Goal: Go to known website: Access a specific website the user already knows

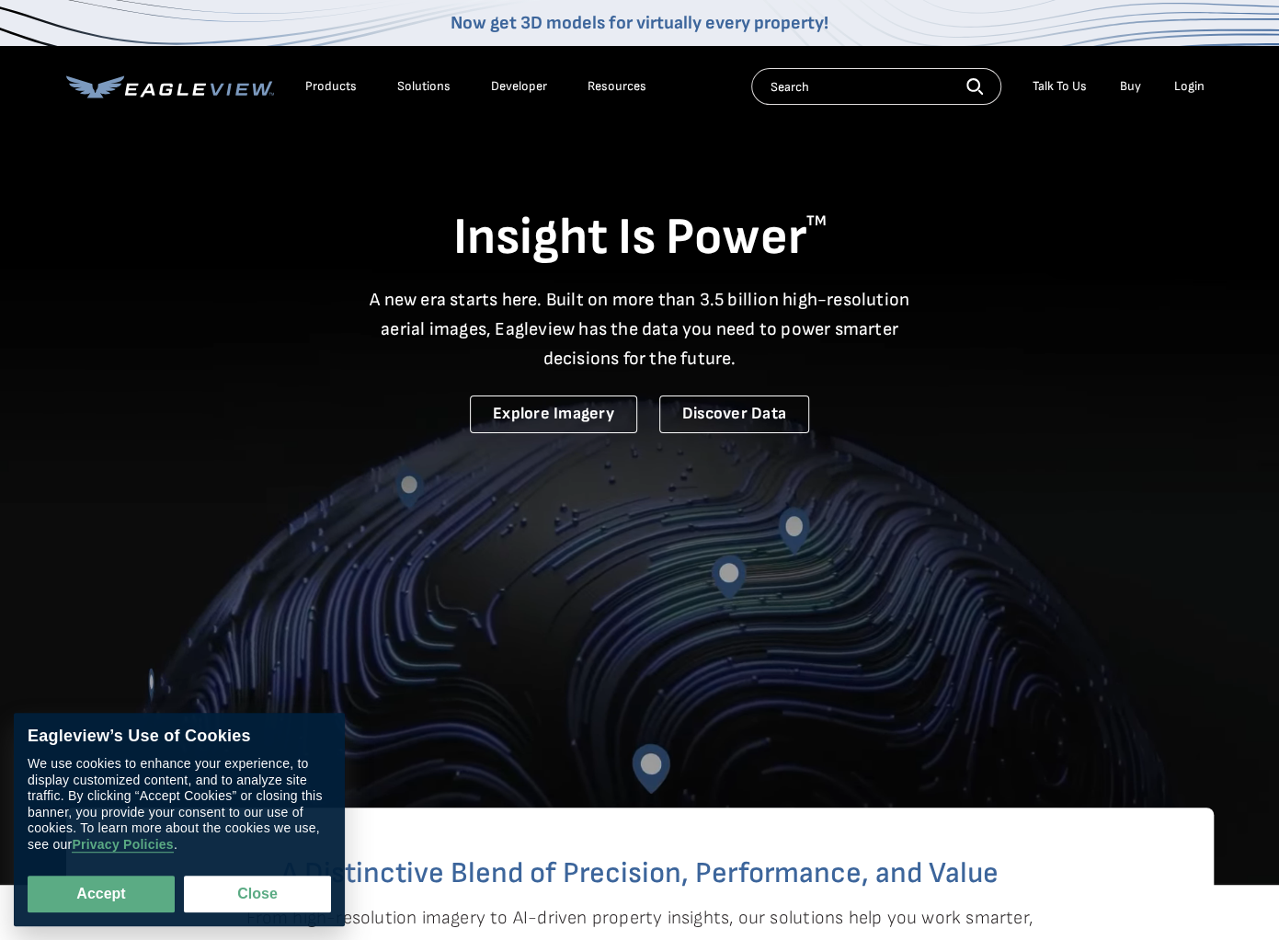
click at [1190, 86] on div "Login" at bounding box center [1189, 86] width 30 height 17
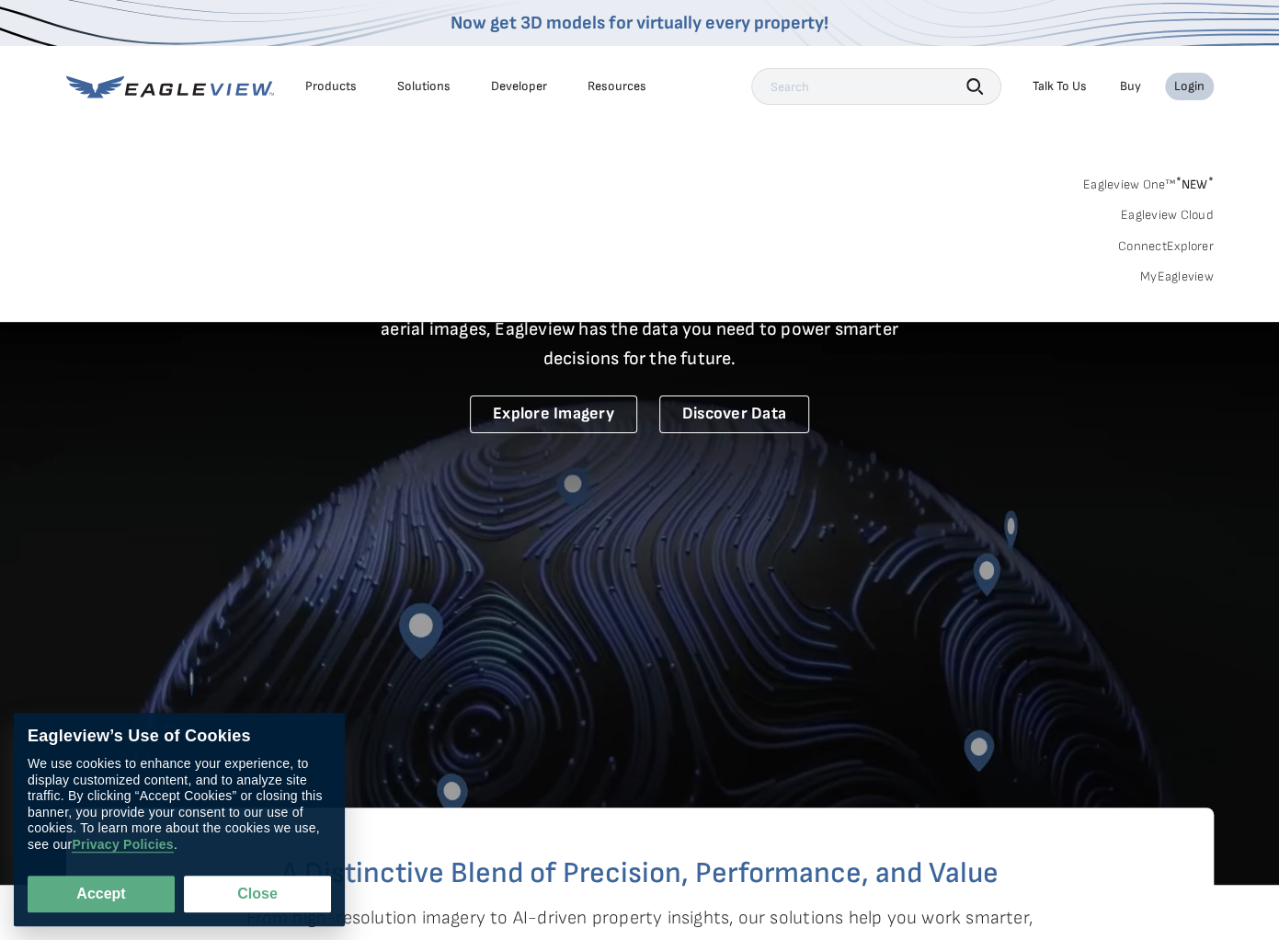
click at [1181, 83] on div "Login" at bounding box center [1189, 86] width 30 height 17
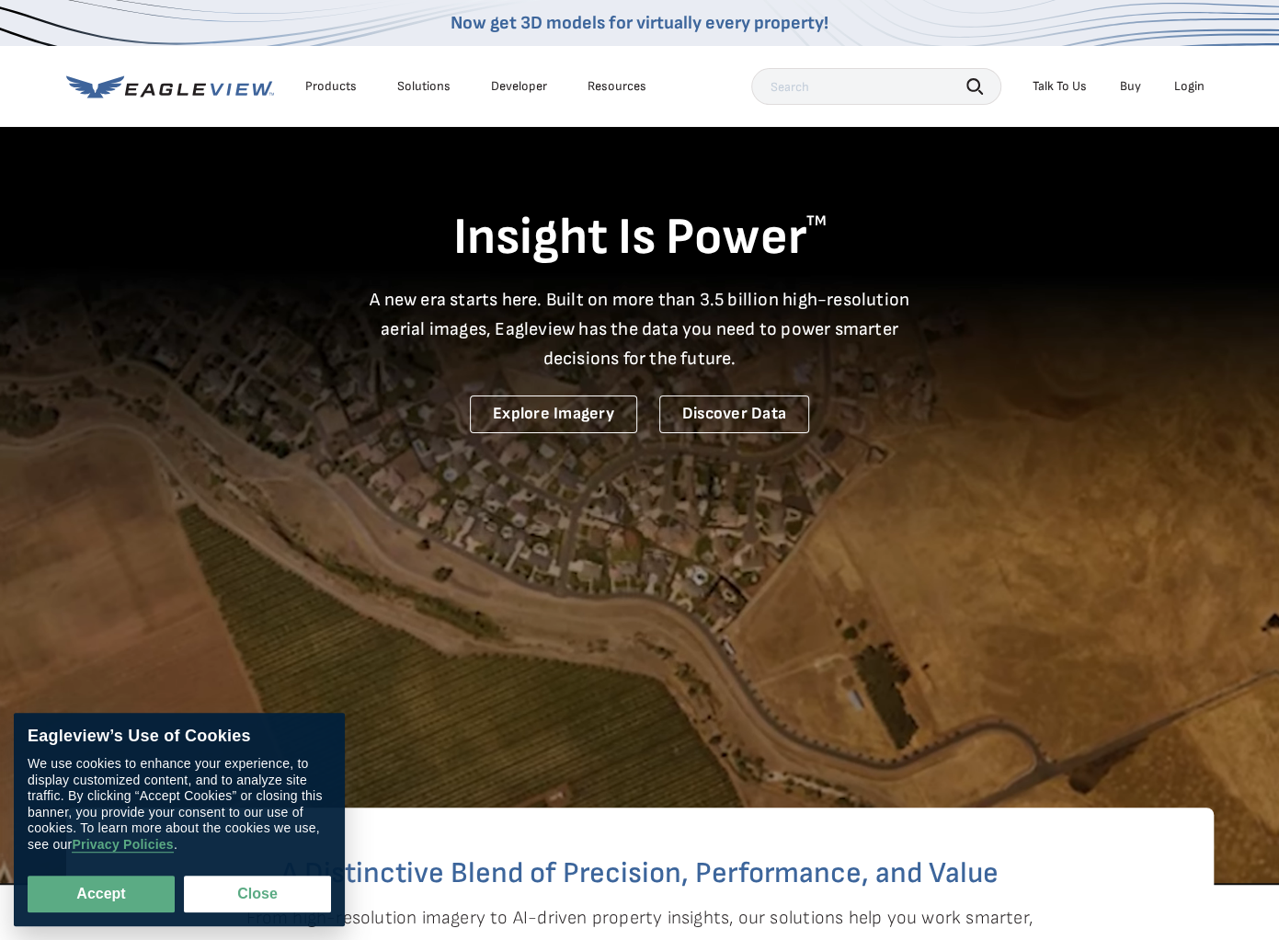
click at [1184, 85] on div "Login" at bounding box center [1189, 86] width 30 height 17
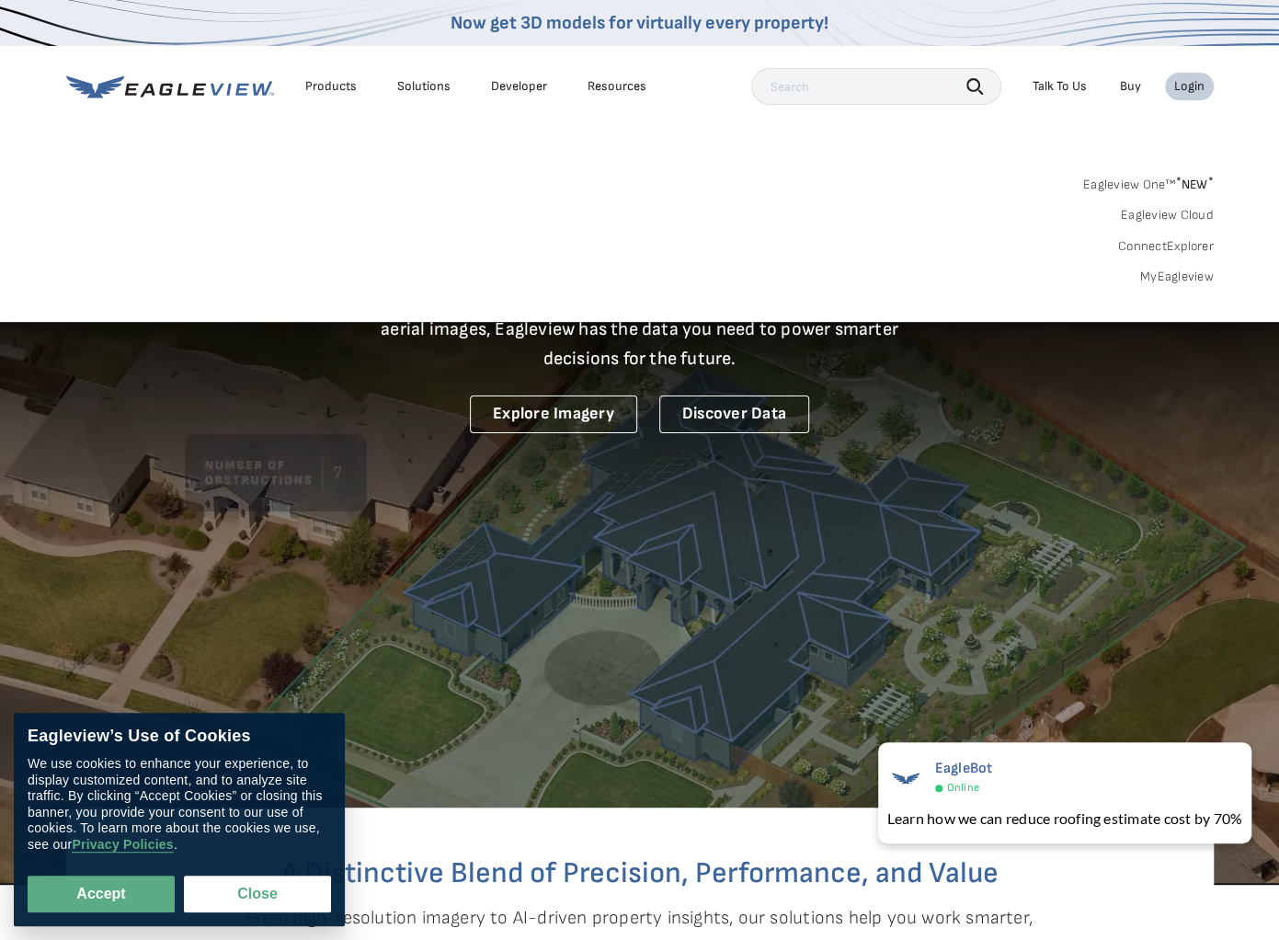
click at [1177, 272] on link "MyEagleview" at bounding box center [1177, 277] width 74 height 17
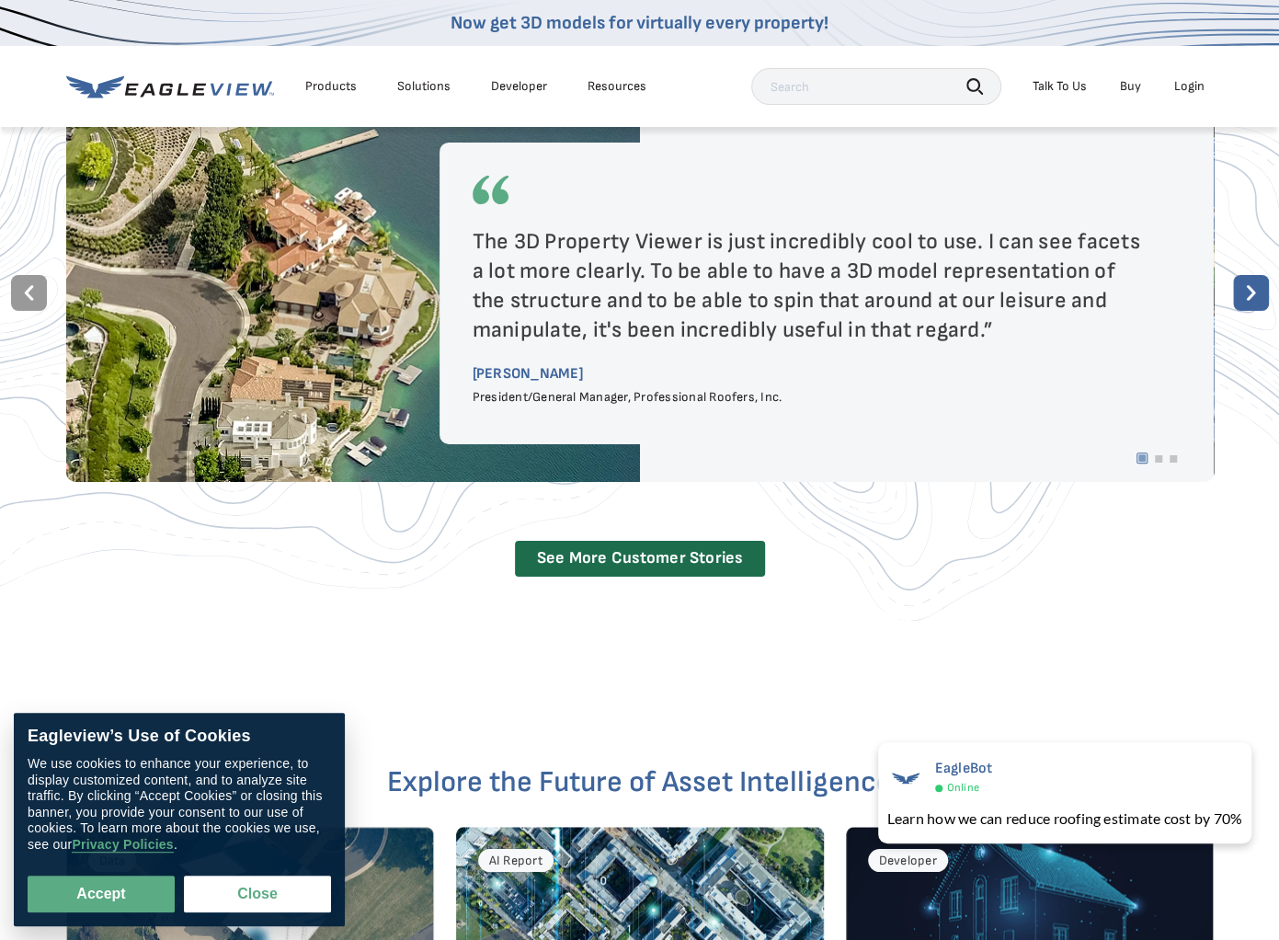
scroll to position [2667, 0]
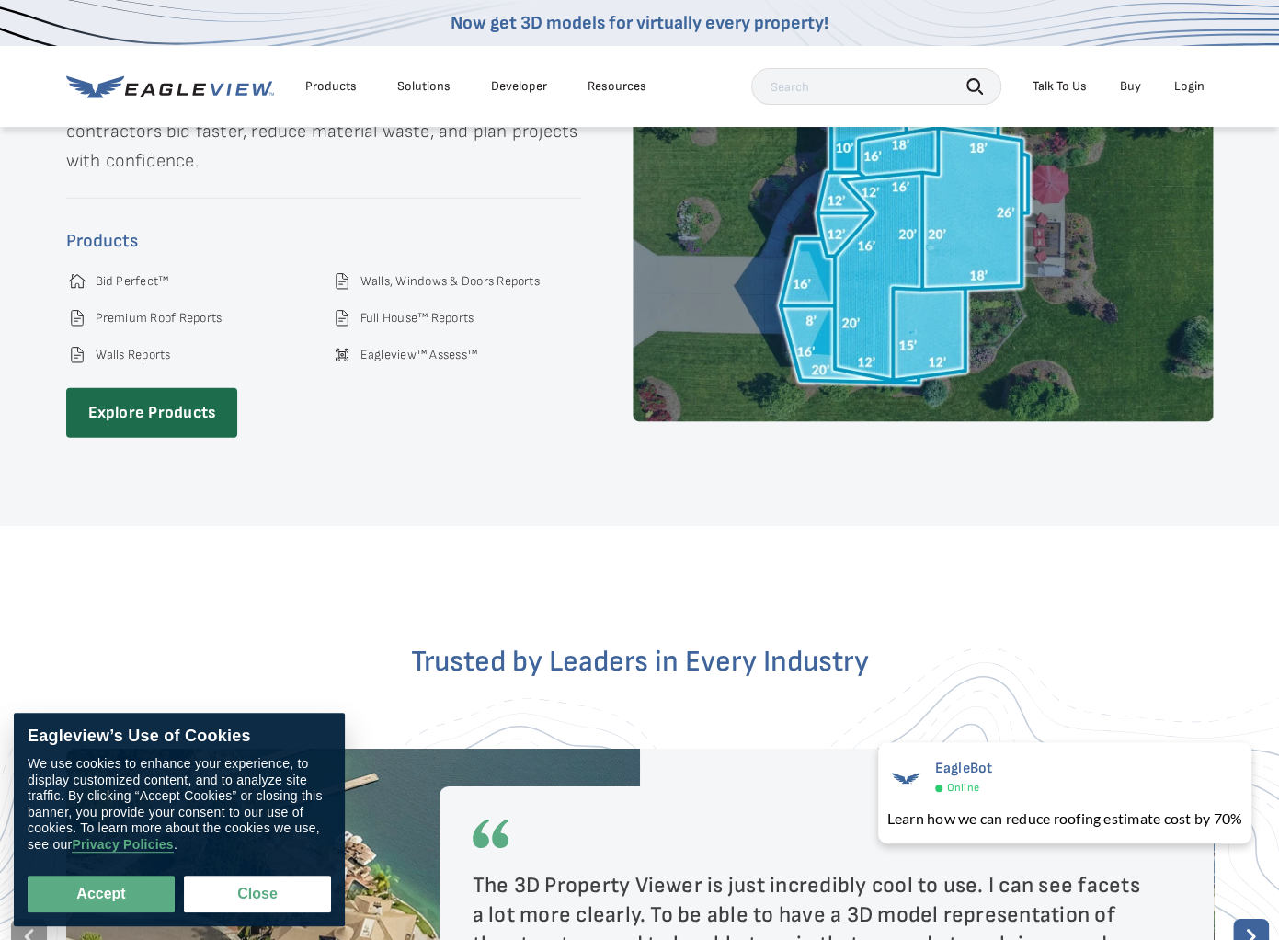
click at [1186, 91] on div "Login" at bounding box center [1189, 86] width 30 height 17
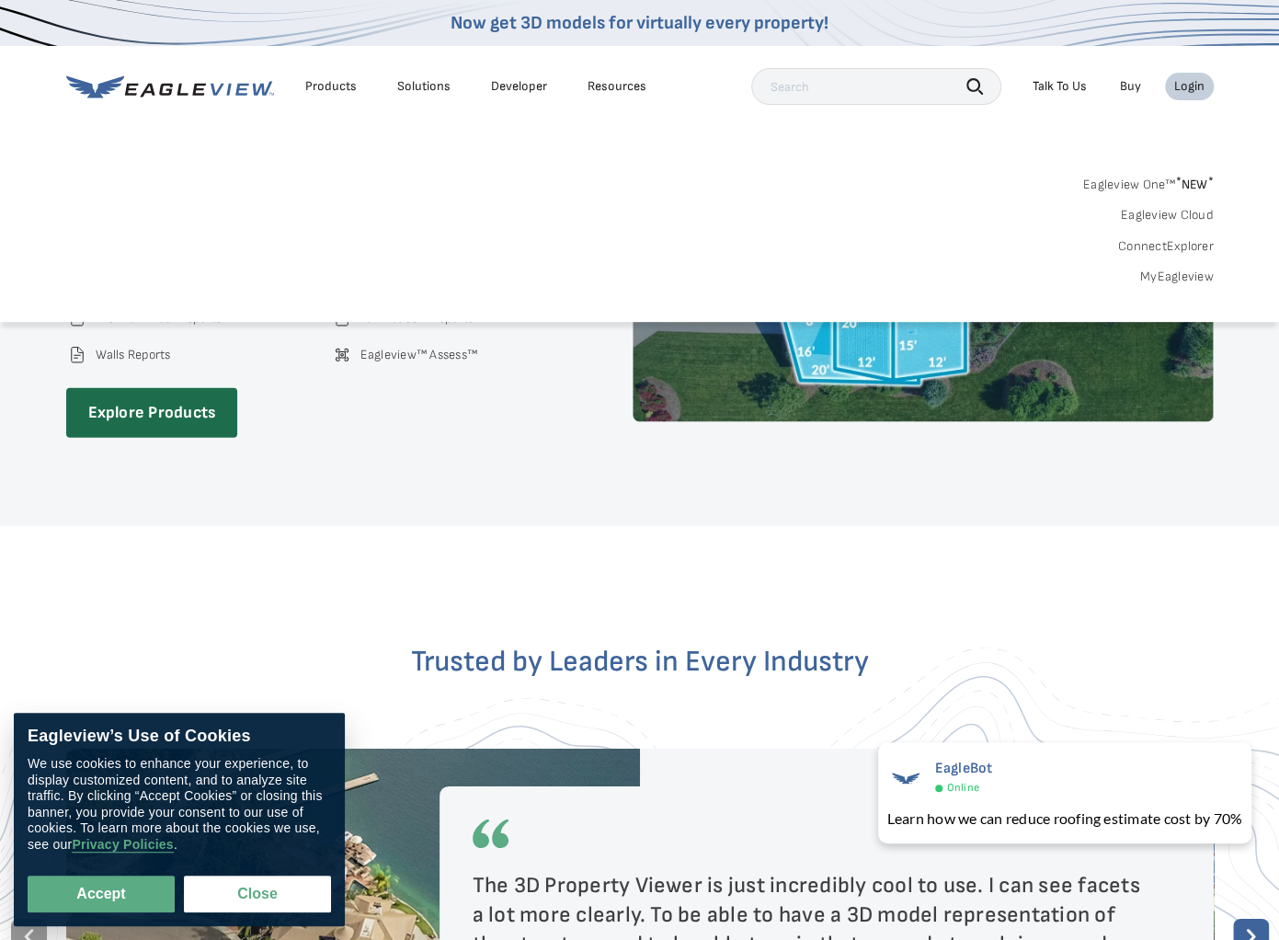
click at [1179, 279] on link "MyEagleview" at bounding box center [1177, 277] width 74 height 17
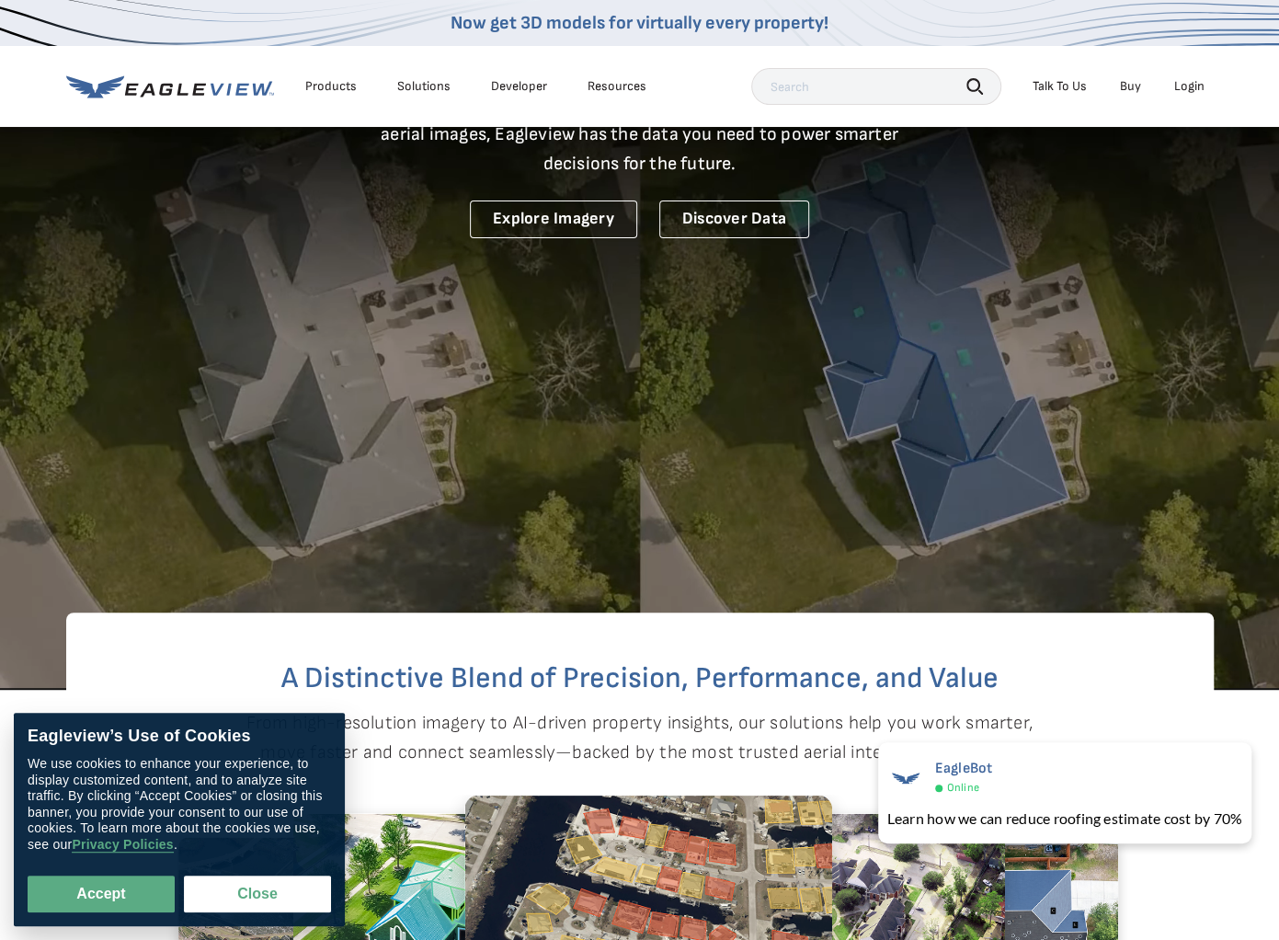
scroll to position [0, 0]
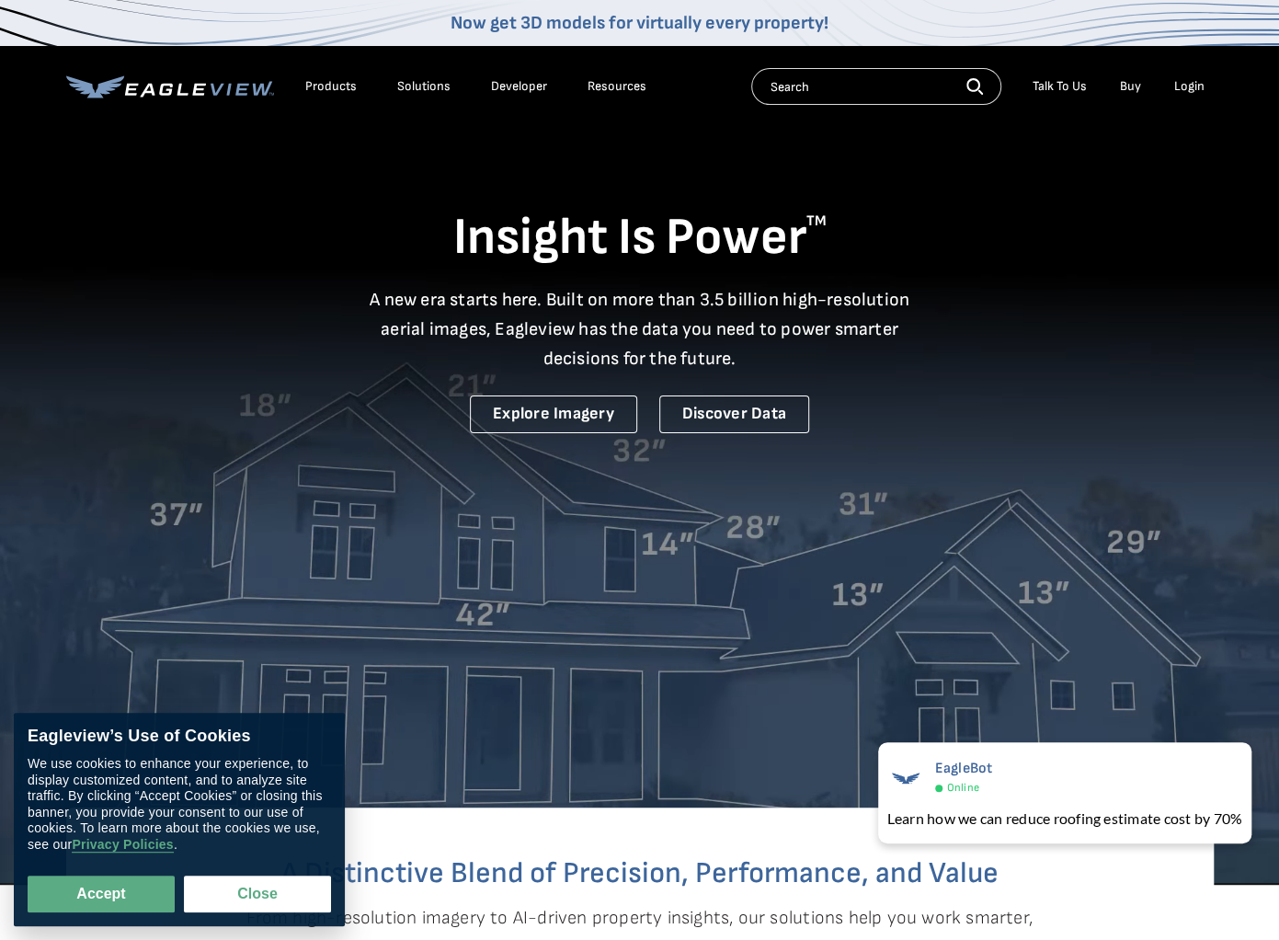
click at [326, 91] on div "Products" at bounding box center [330, 86] width 51 height 17
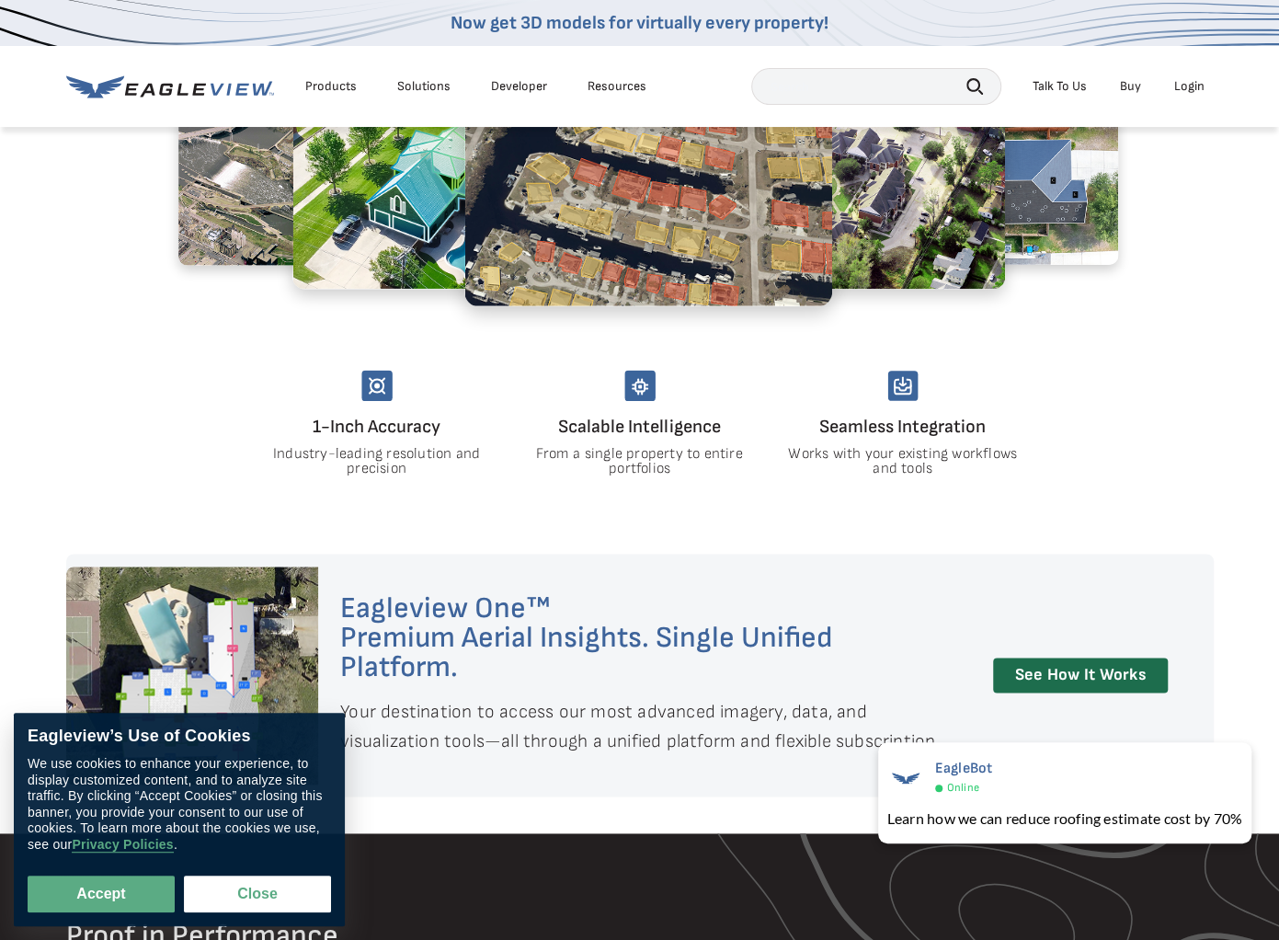
scroll to position [644, 0]
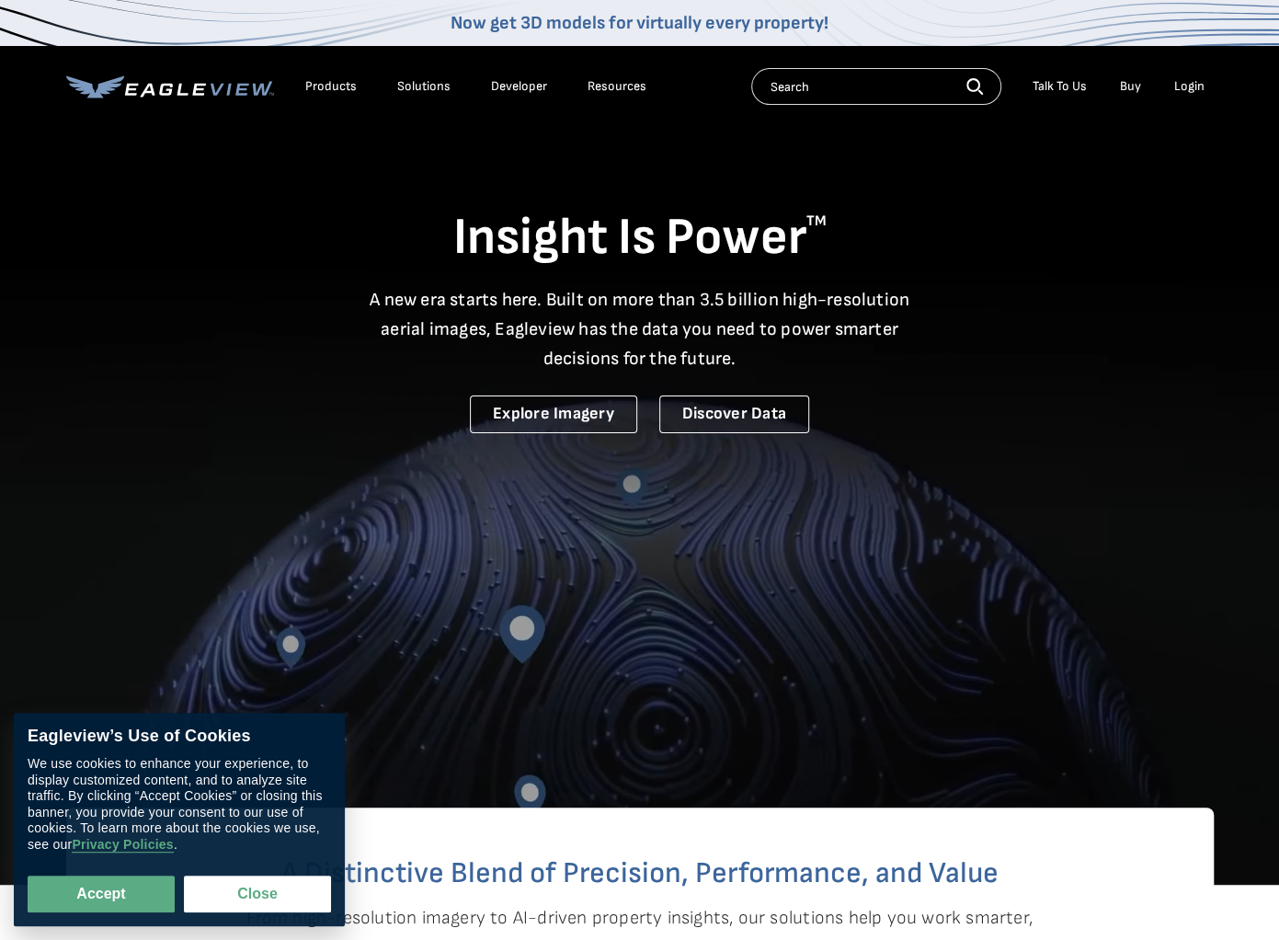
click at [1197, 91] on div "Login" at bounding box center [1189, 86] width 30 height 17
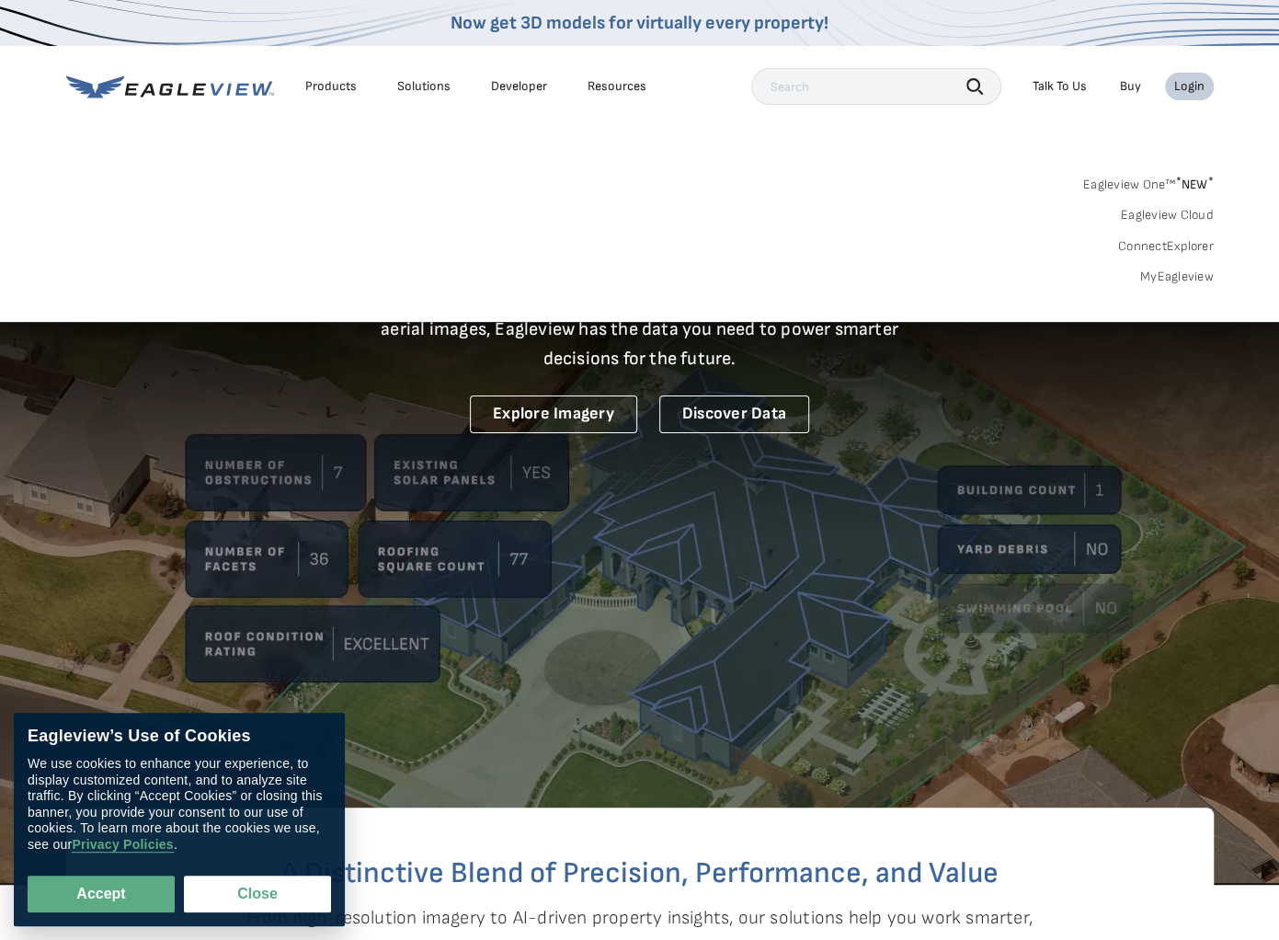
click at [1185, 249] on link "ConnectExplorer" at bounding box center [1166, 246] width 96 height 17
